Goal: Task Accomplishment & Management: Manage account settings

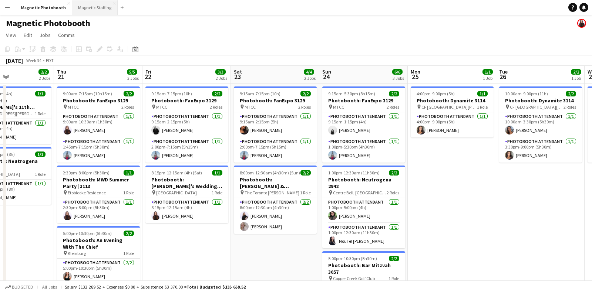
click at [87, 9] on button "Magnetic Staffing Close" at bounding box center [95, 7] width 46 height 14
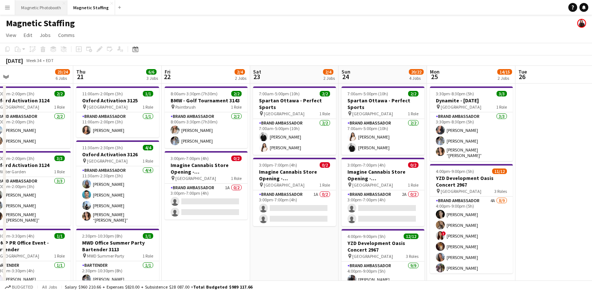
click at [48, 3] on button "Magnetic Photobooth Close" at bounding box center [41, 7] width 52 height 14
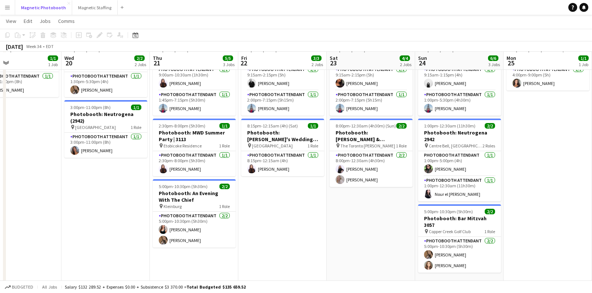
scroll to position [0, 297]
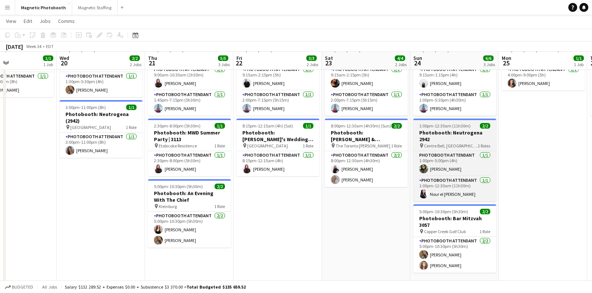
click at [439, 133] on h3 "Photobooth: Neutrogena 2942" at bounding box center [454, 136] width 83 height 13
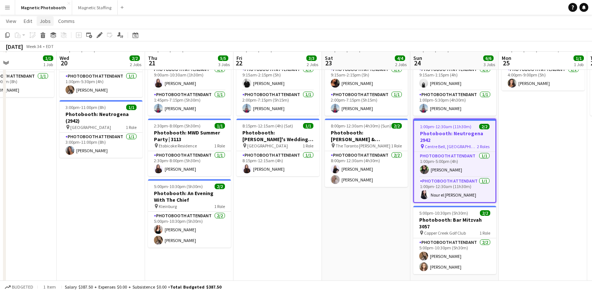
click at [48, 21] on span "Jobs" at bounding box center [45, 21] width 11 height 7
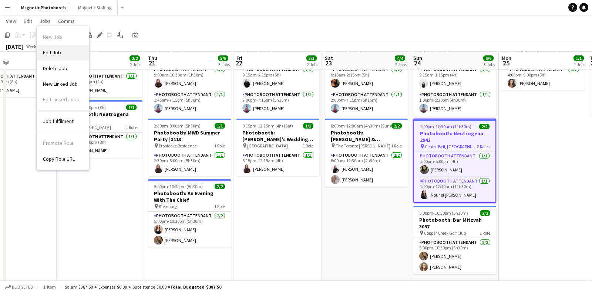
click at [52, 48] on link "Edit Job" at bounding box center [63, 53] width 52 height 16
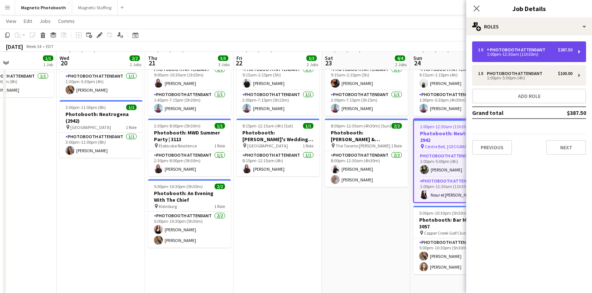
click at [486, 51] on div "1 x" at bounding box center [482, 49] width 9 height 5
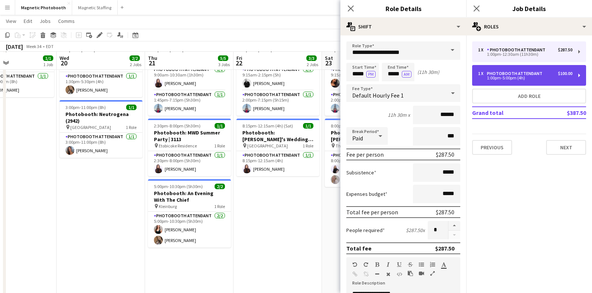
click at [487, 76] on div "1:00pm-5:00pm (4h)" at bounding box center [525, 78] width 94 height 4
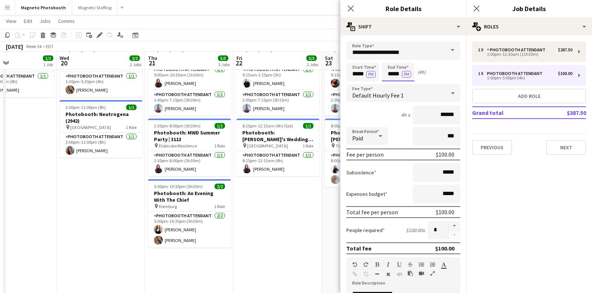
click at [397, 74] on input "*****" at bounding box center [398, 72] width 33 height 19
type input "*****"
click at [350, 9] on icon at bounding box center [350, 8] width 7 height 7
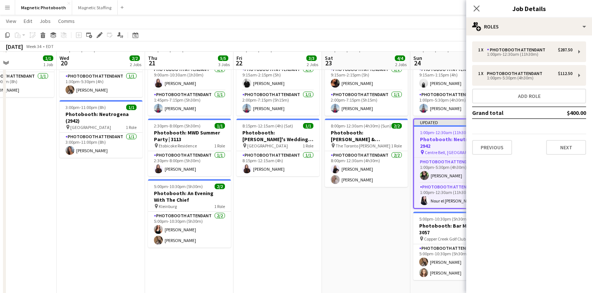
click at [292, 214] on app-date-cell "9:15am-7:15pm (10h) 2/2 Photobooth: FanExpo 3129 pin MTCC 2 Roles Photobooth At…" at bounding box center [277, 167] width 88 height 260
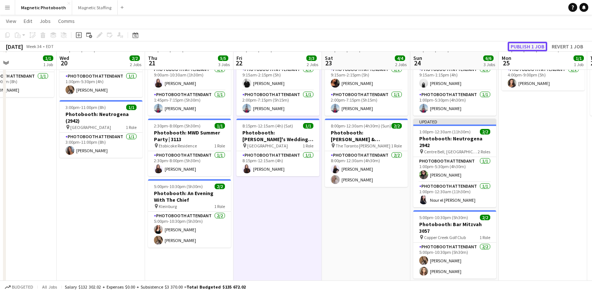
click at [521, 44] on button "Publish 1 job" at bounding box center [528, 47] width 40 height 10
